Goal: Task Accomplishment & Management: Manage account settings

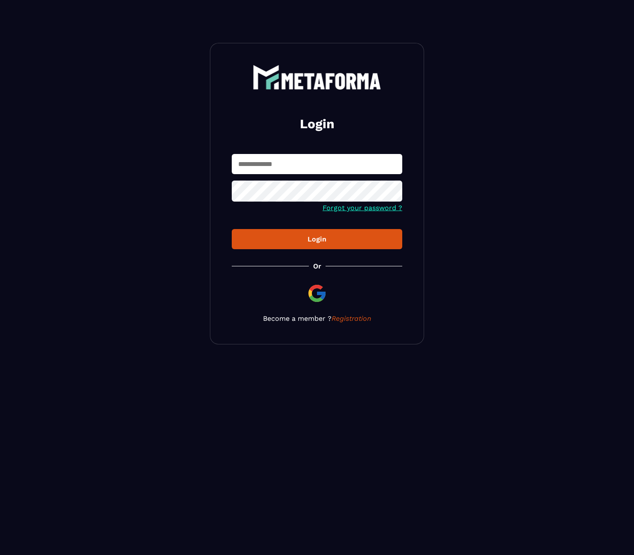
click at [276, 170] on input "text" at bounding box center [317, 164] width 171 height 20
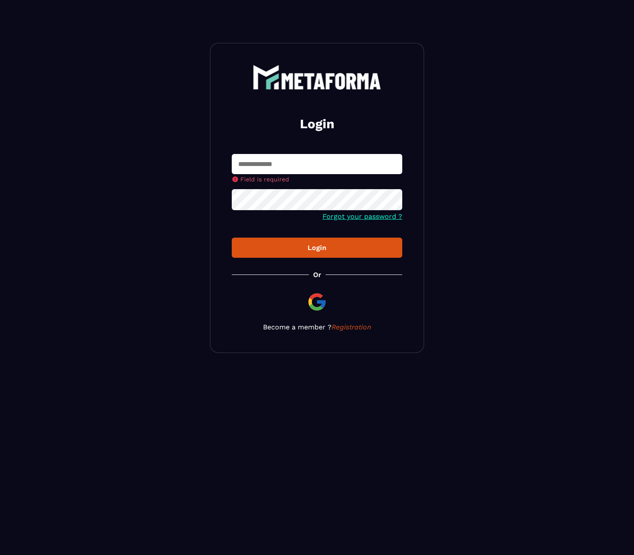
type input "**********"
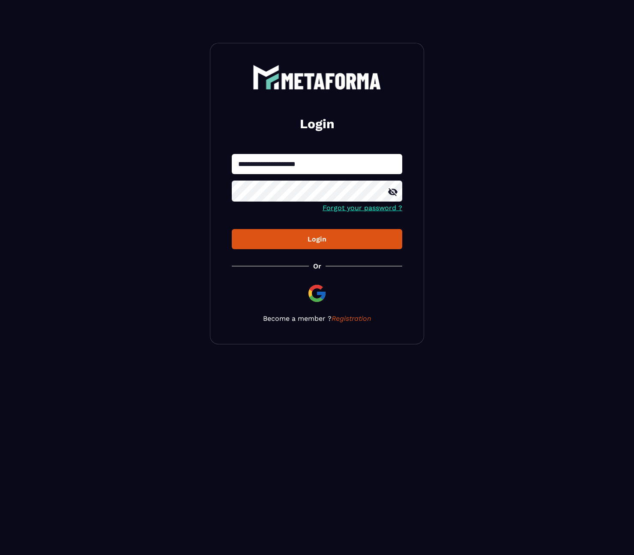
click at [341, 237] on div "Login" at bounding box center [317, 239] width 157 height 8
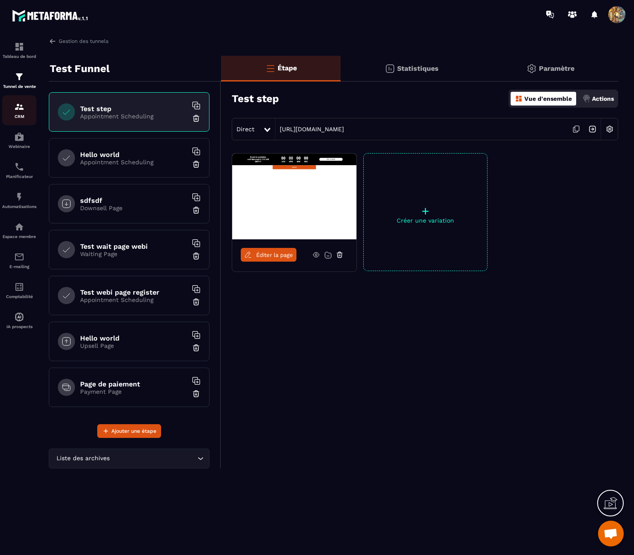
click at [26, 105] on div "CRM" at bounding box center [19, 110] width 34 height 17
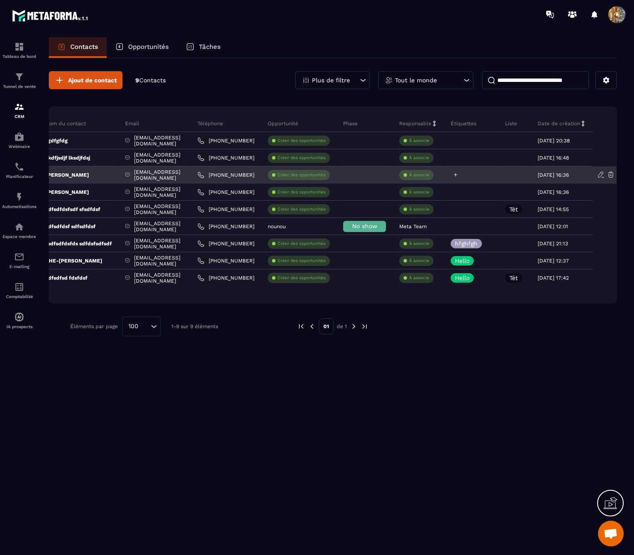
scroll to position [0, 54]
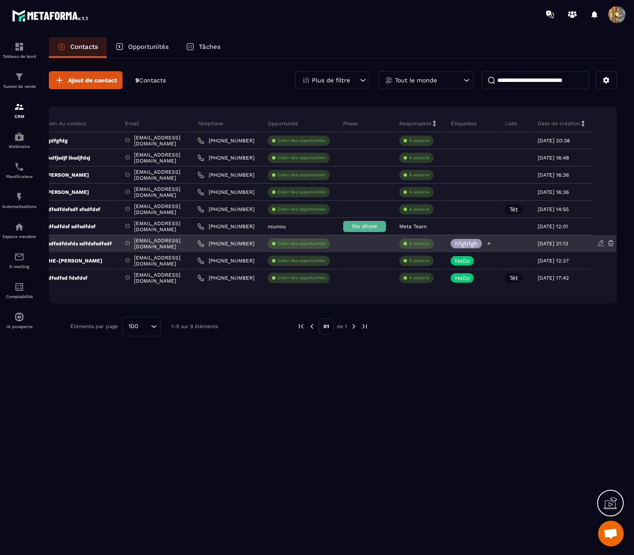
click at [490, 244] on icon at bounding box center [489, 243] width 3 height 3
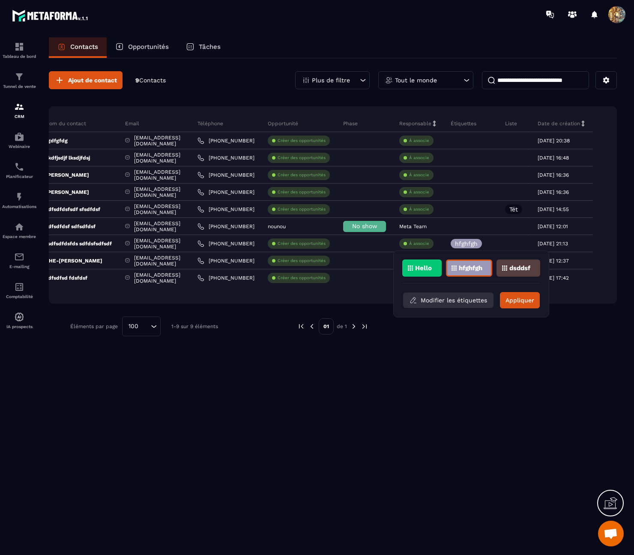
click at [449, 302] on button "Modifier les étiquettes" at bounding box center [448, 299] width 90 height 15
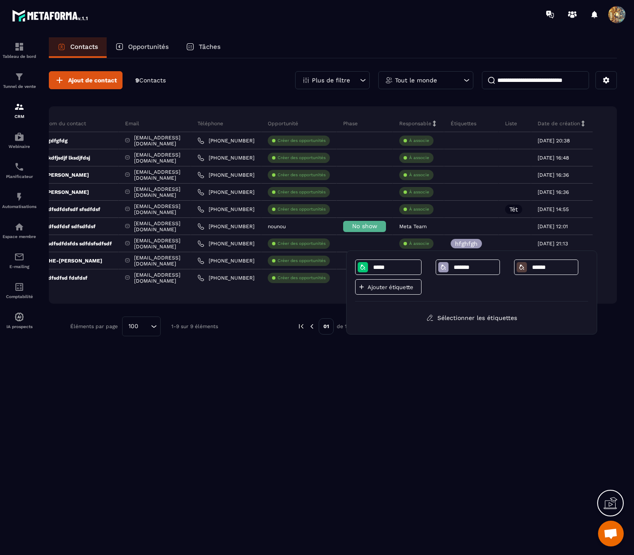
drag, startPoint x: 412, startPoint y: 288, endPoint x: 457, endPoint y: 290, distance: 45.0
click at [412, 288] on p "Ajouter étiquette" at bounding box center [393, 287] width 51 height 6
click at [247, 90] on div "Ajout de contact 9 Contacts Plus de filtre Tout le monde Nom du contact Email T…" at bounding box center [333, 203] width 568 height 291
